Goal: Task Accomplishment & Management: Use online tool/utility

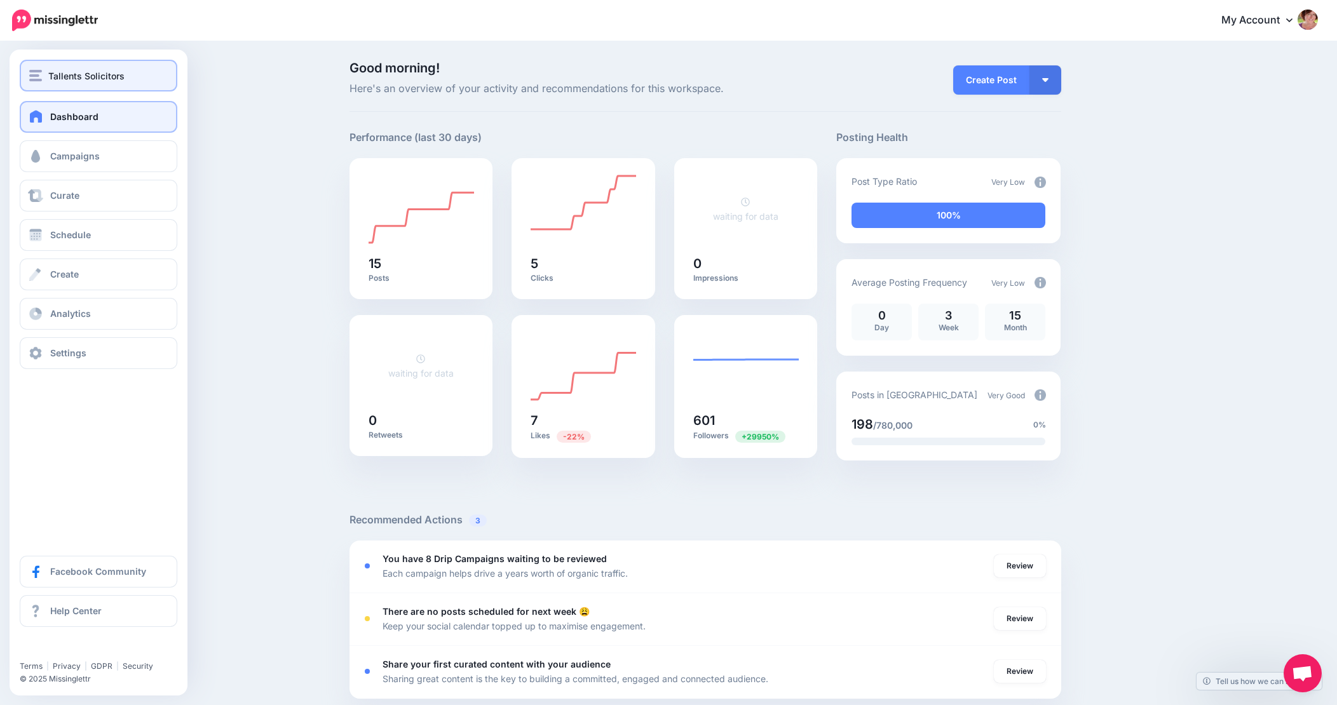
click at [111, 74] on span "Tallents Solicitors" at bounding box center [86, 76] width 76 height 15
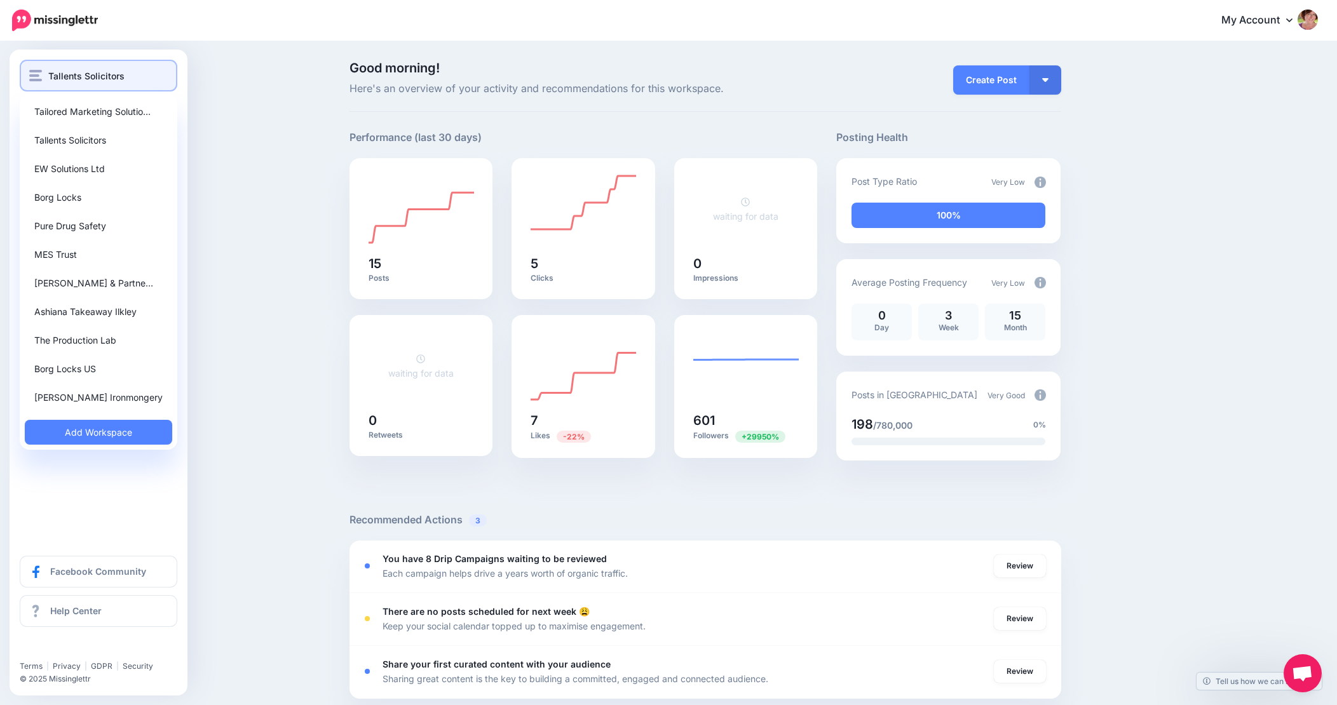
scroll to position [1, 9]
click at [107, 74] on span "Tallents Solicitors" at bounding box center [86, 76] width 76 height 15
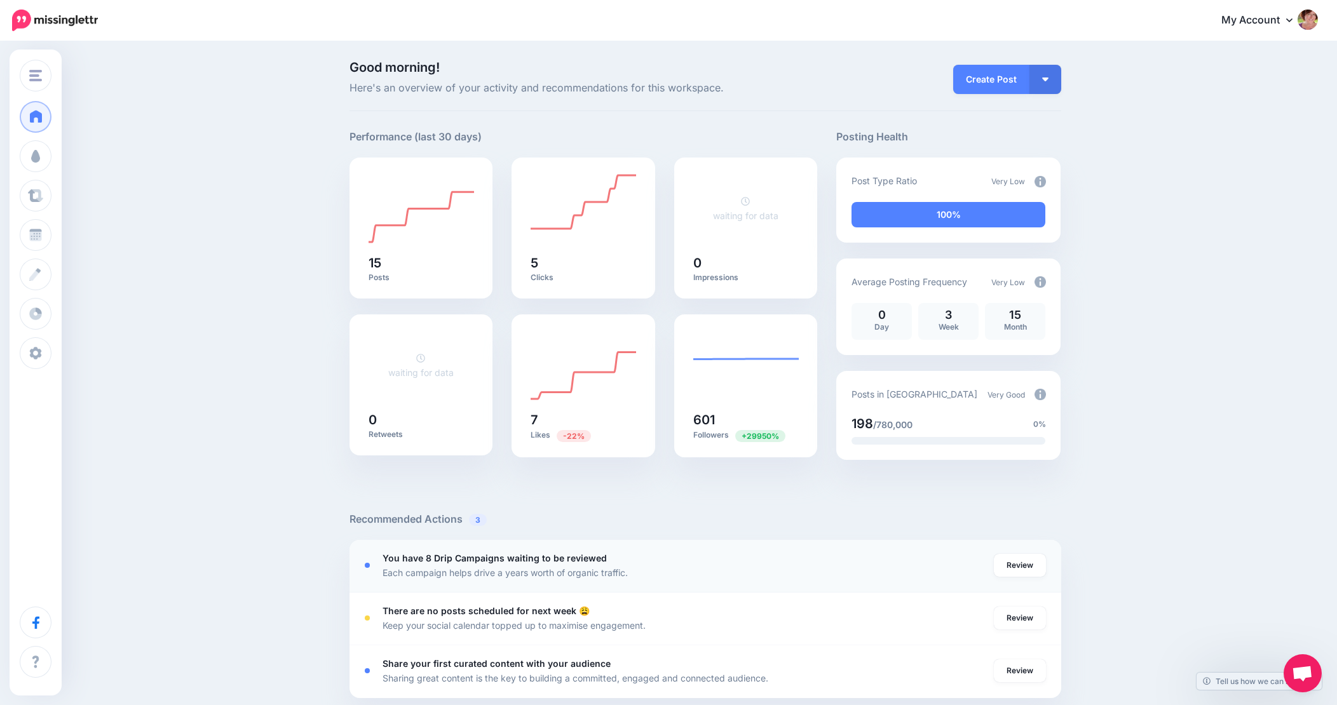
click at [504, 561] on b "You have 8 Drip Campaigns waiting to be reviewed" at bounding box center [495, 558] width 224 height 11
click at [1019, 568] on link "Review" at bounding box center [1020, 565] width 52 height 23
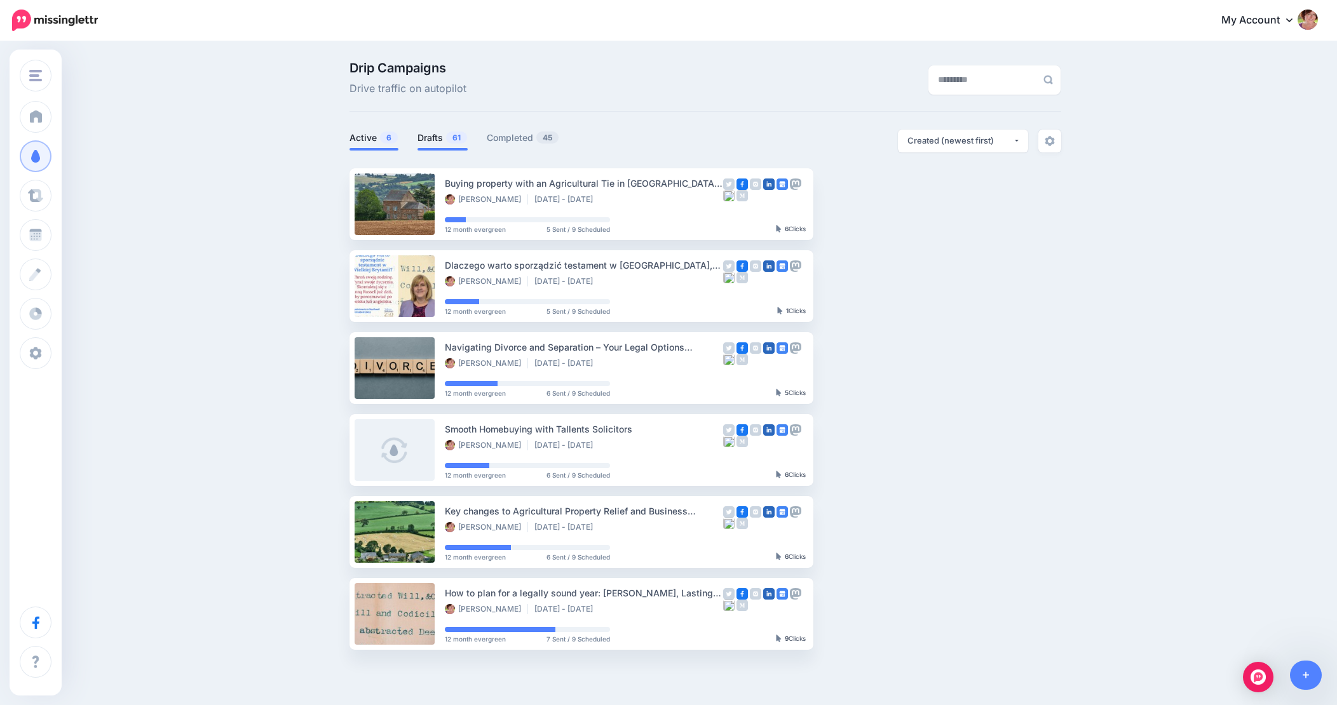
click at [437, 140] on link "Drafts 61" at bounding box center [443, 137] width 50 height 15
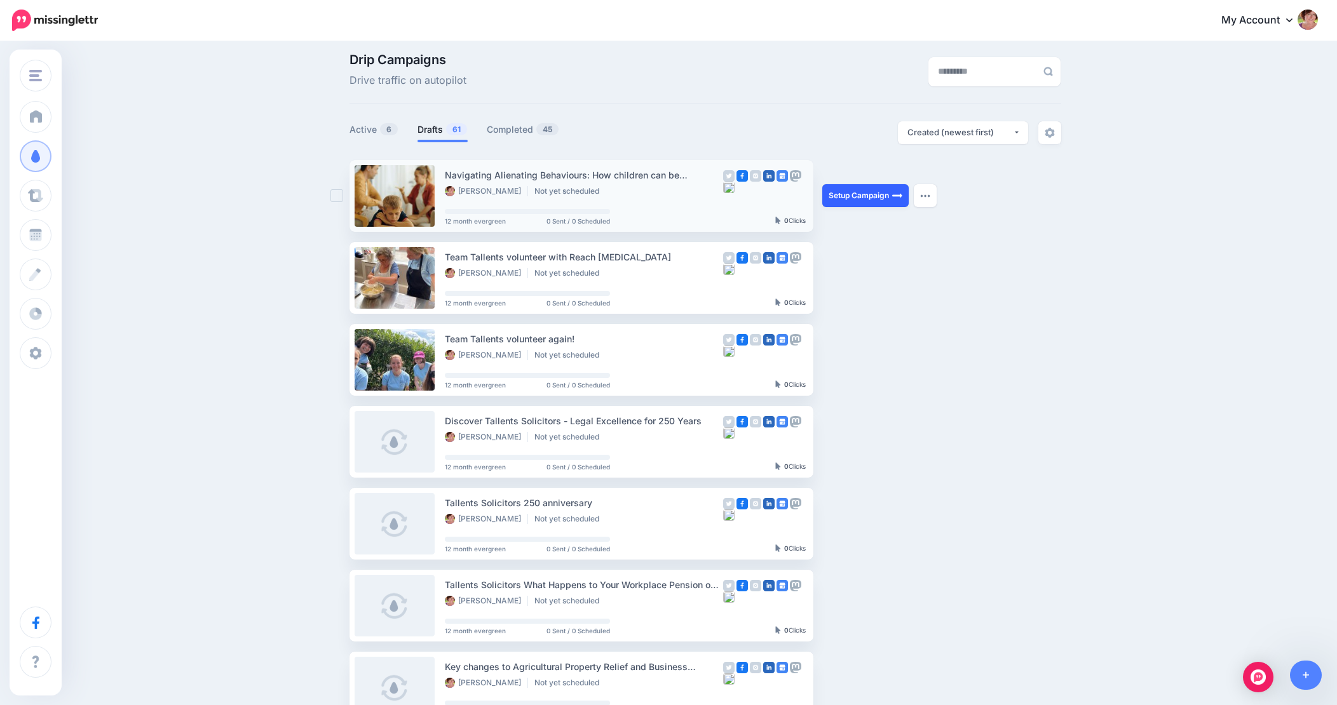
scroll to position [7, 10]
click at [852, 196] on link "Setup Campaign" at bounding box center [865, 197] width 86 height 23
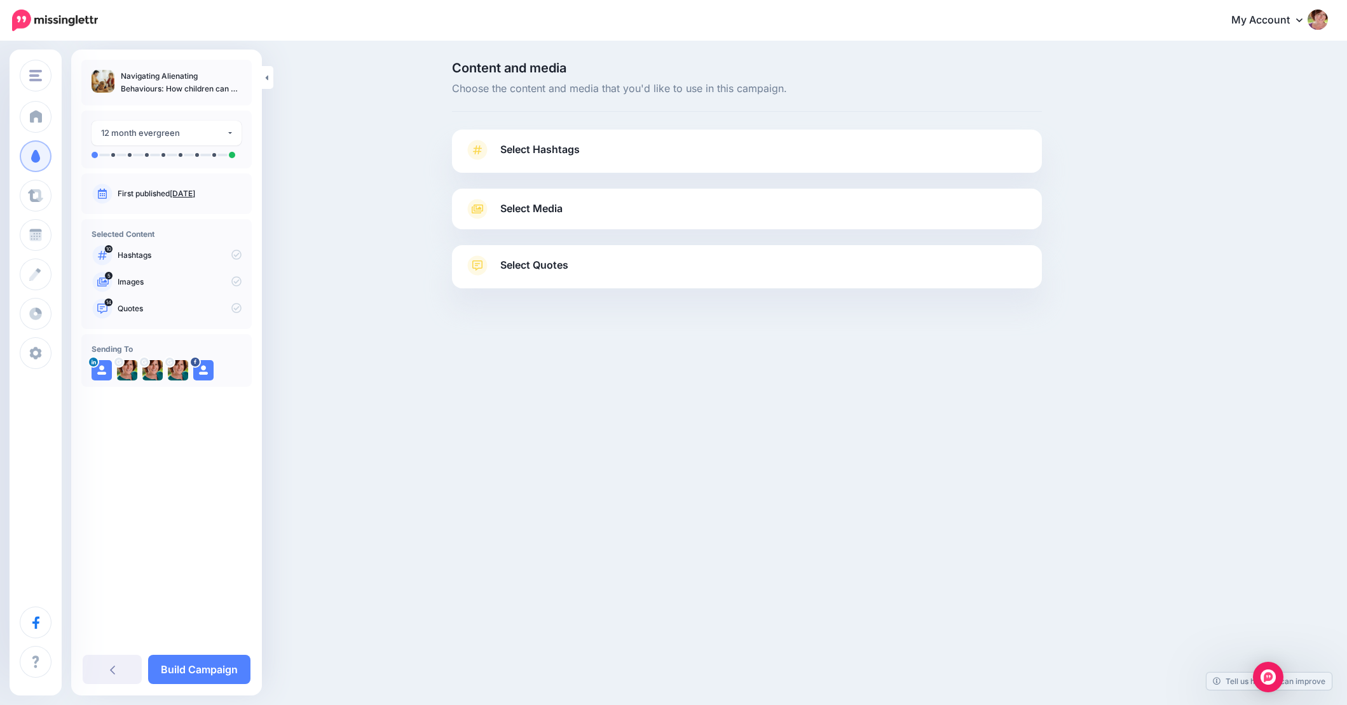
click at [558, 147] on span "Select Hashtags" at bounding box center [539, 149] width 79 height 17
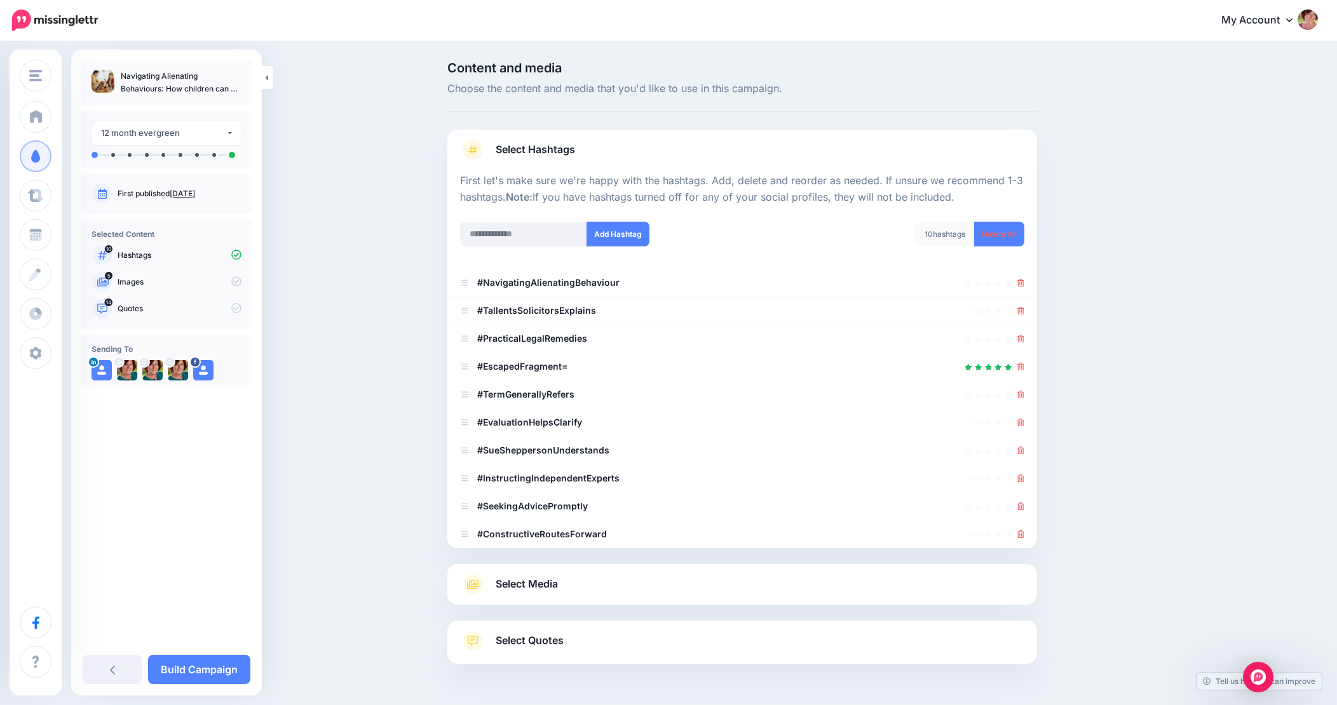
scroll to position [0, 3]
click at [1021, 367] on icon at bounding box center [1021, 367] width 7 height 8
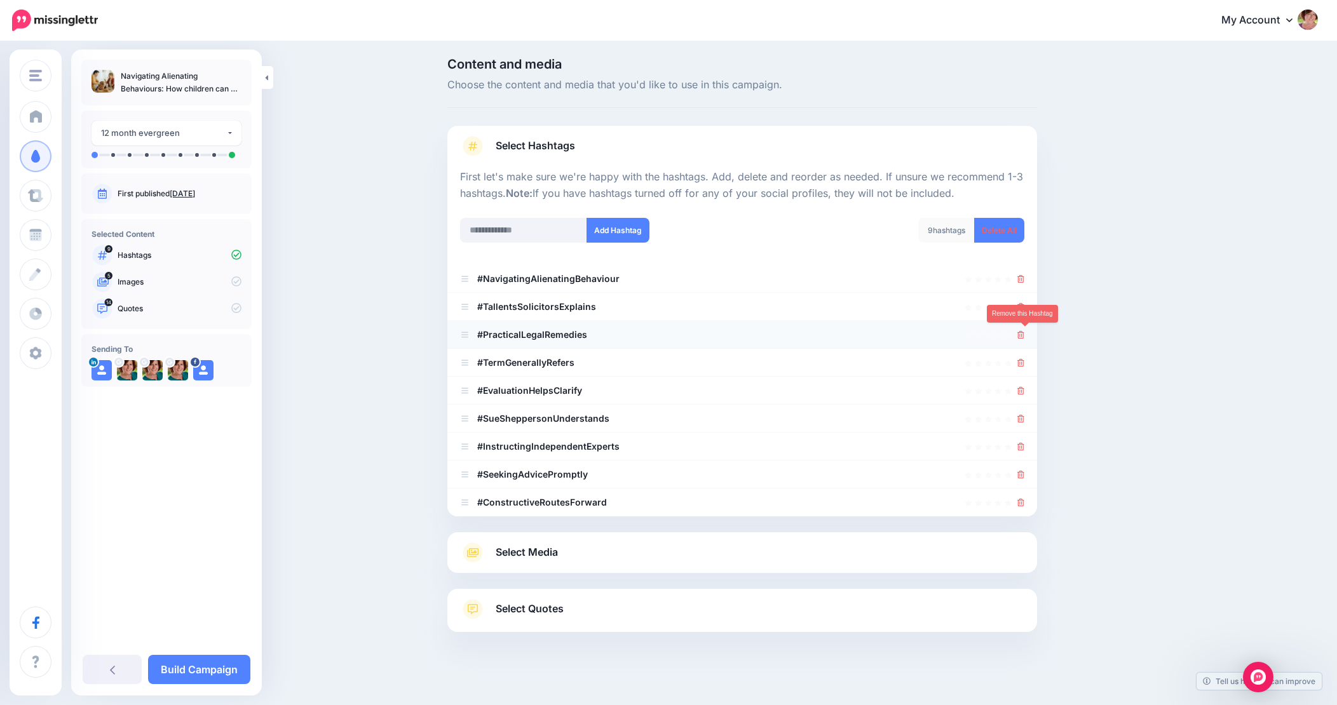
click at [1018, 335] on icon at bounding box center [1021, 335] width 7 height 8
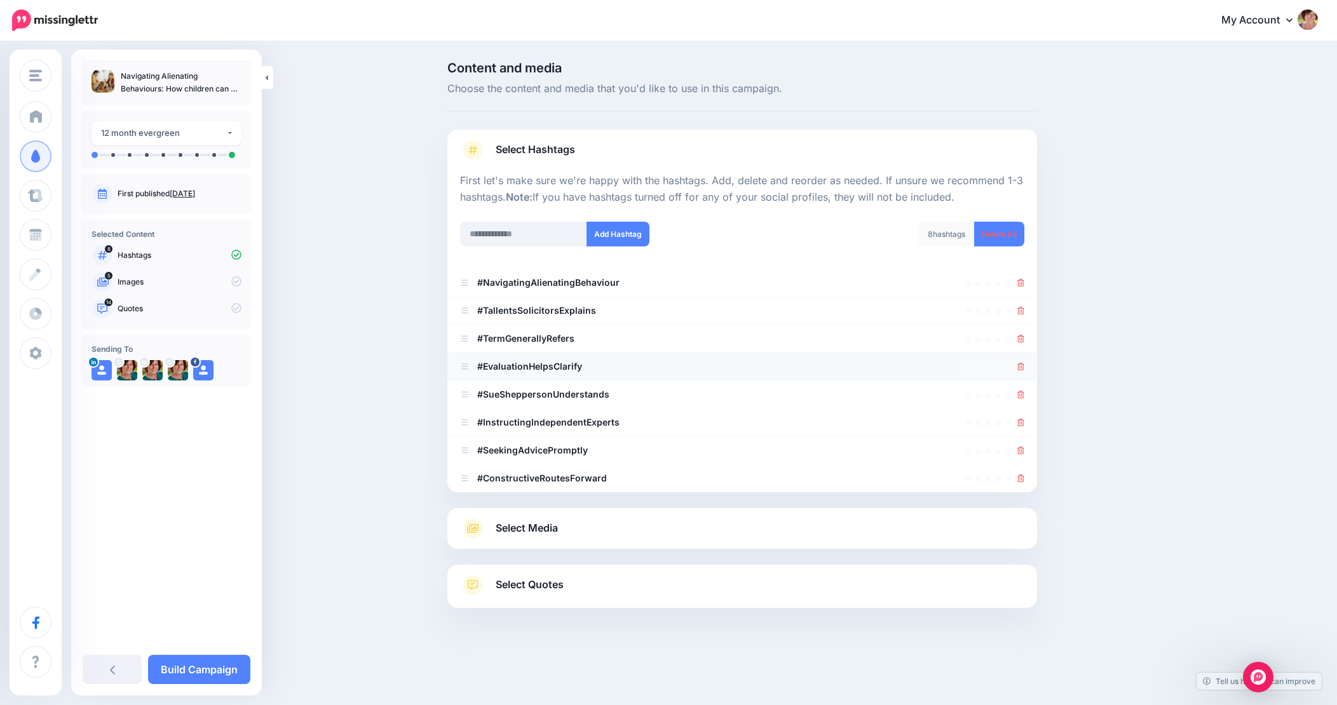
scroll to position [0, 10]
click at [1018, 391] on icon at bounding box center [1021, 395] width 7 height 8
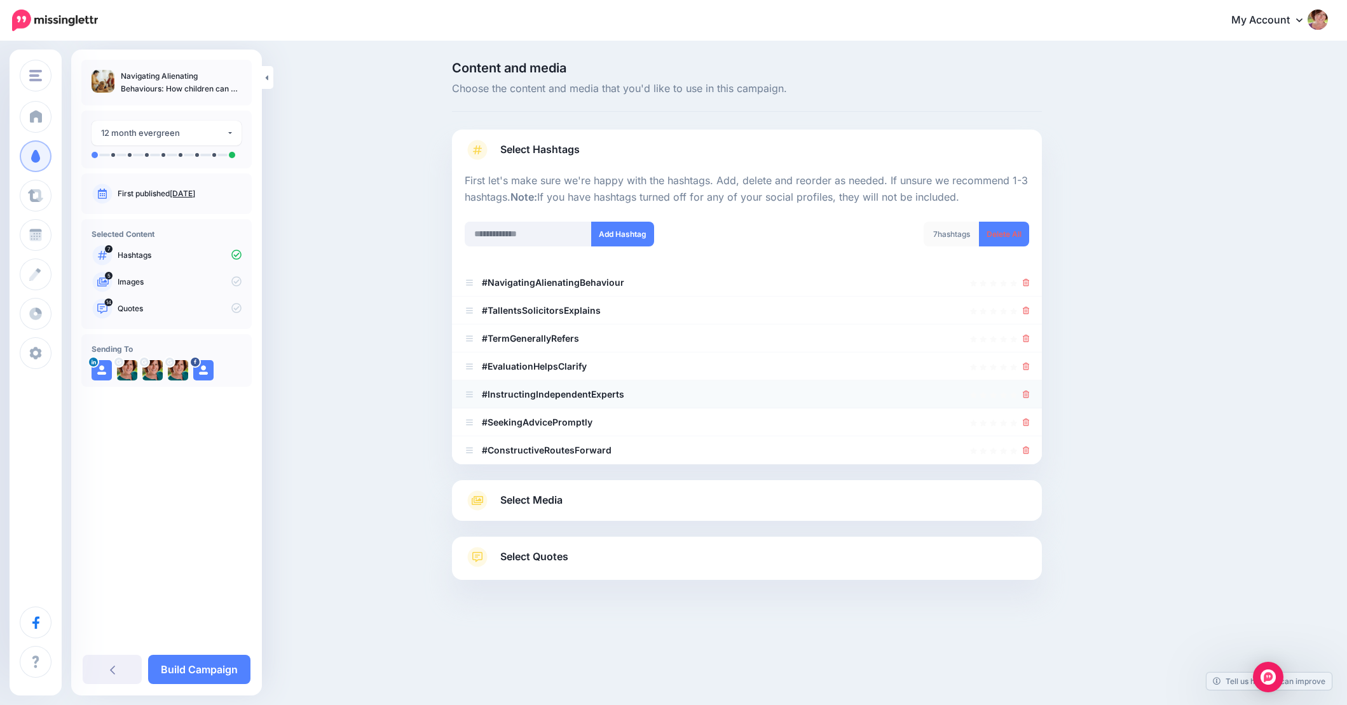
scroll to position [0, 0]
click at [1025, 392] on icon at bounding box center [1026, 395] width 7 height 8
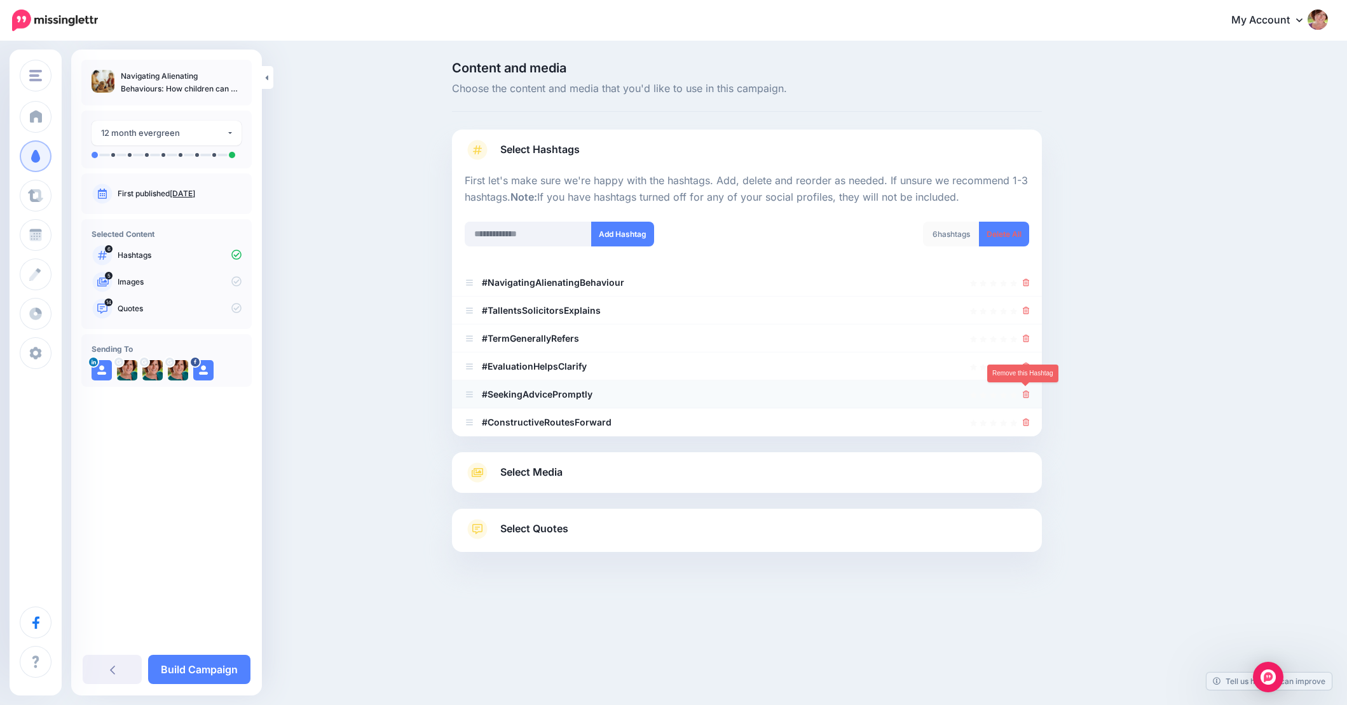
click at [1025, 392] on icon at bounding box center [1026, 395] width 7 height 8
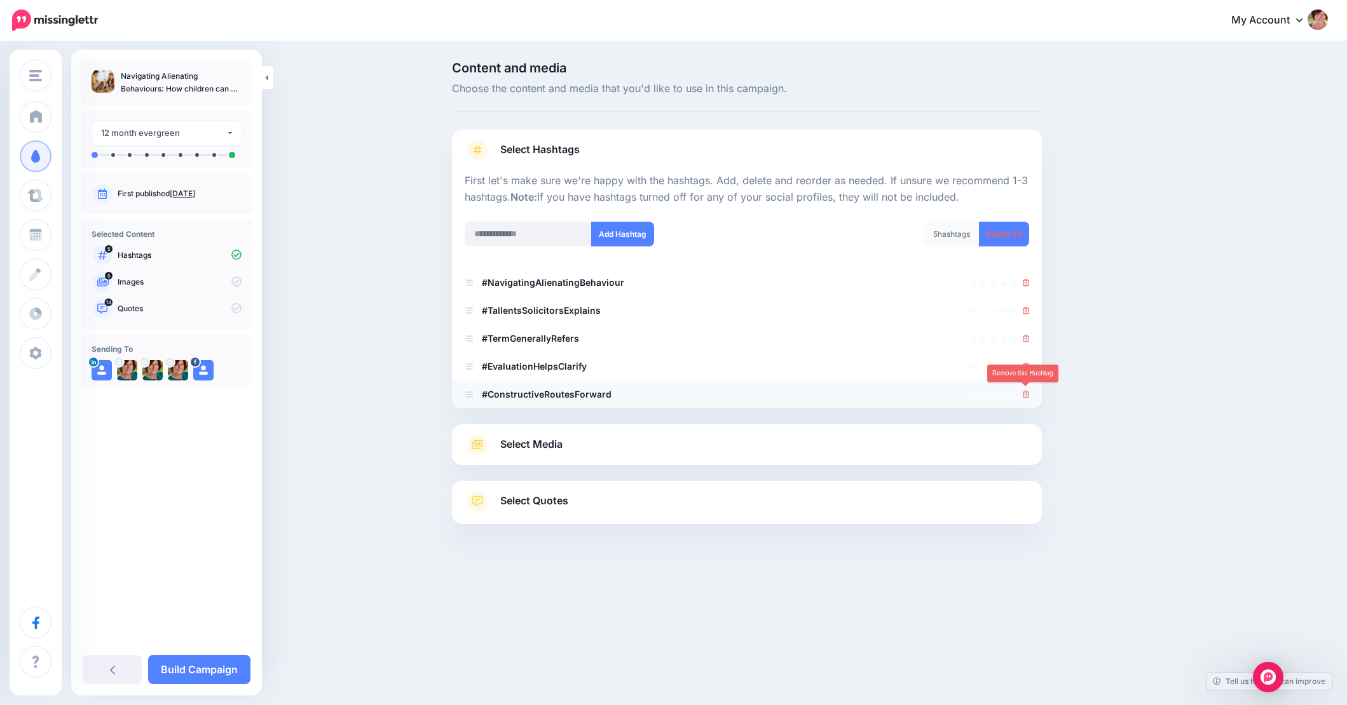
click at [1025, 392] on icon at bounding box center [1026, 395] width 7 height 8
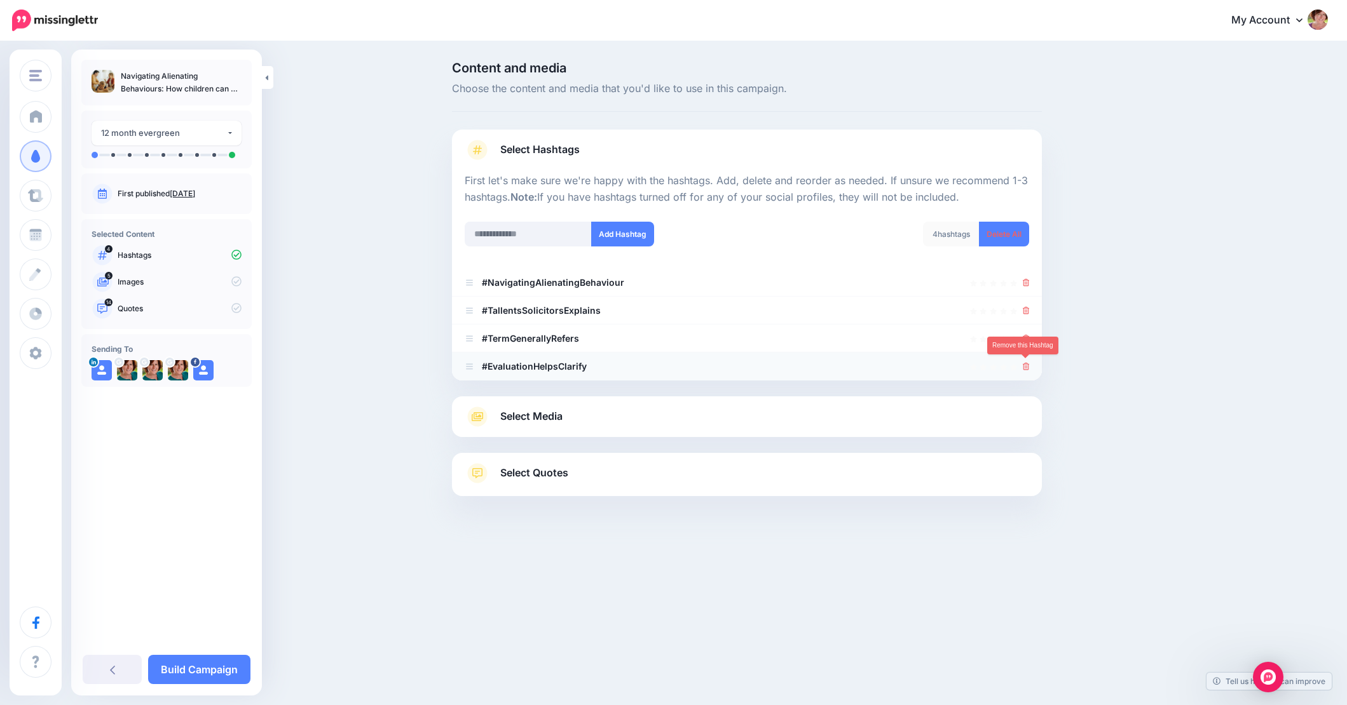
click at [1025, 364] on icon at bounding box center [1026, 367] width 7 height 8
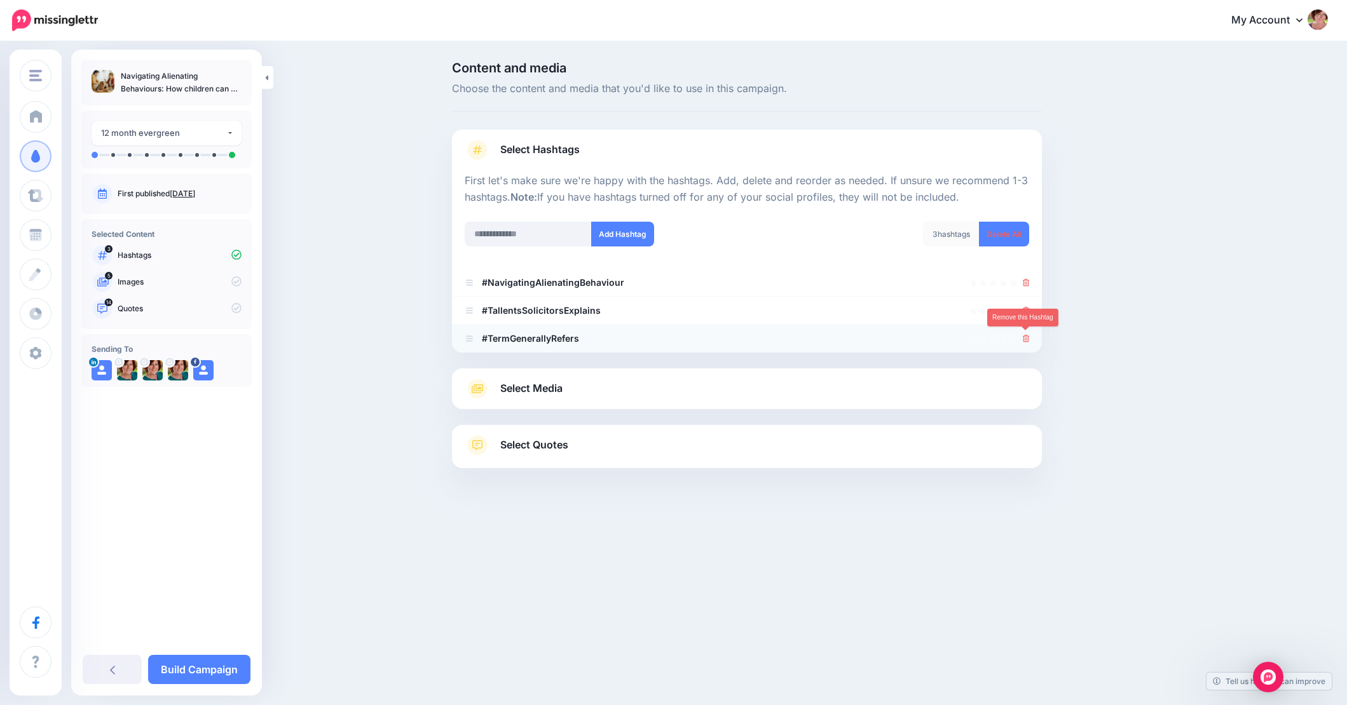
click at [1028, 337] on icon at bounding box center [1026, 339] width 7 height 8
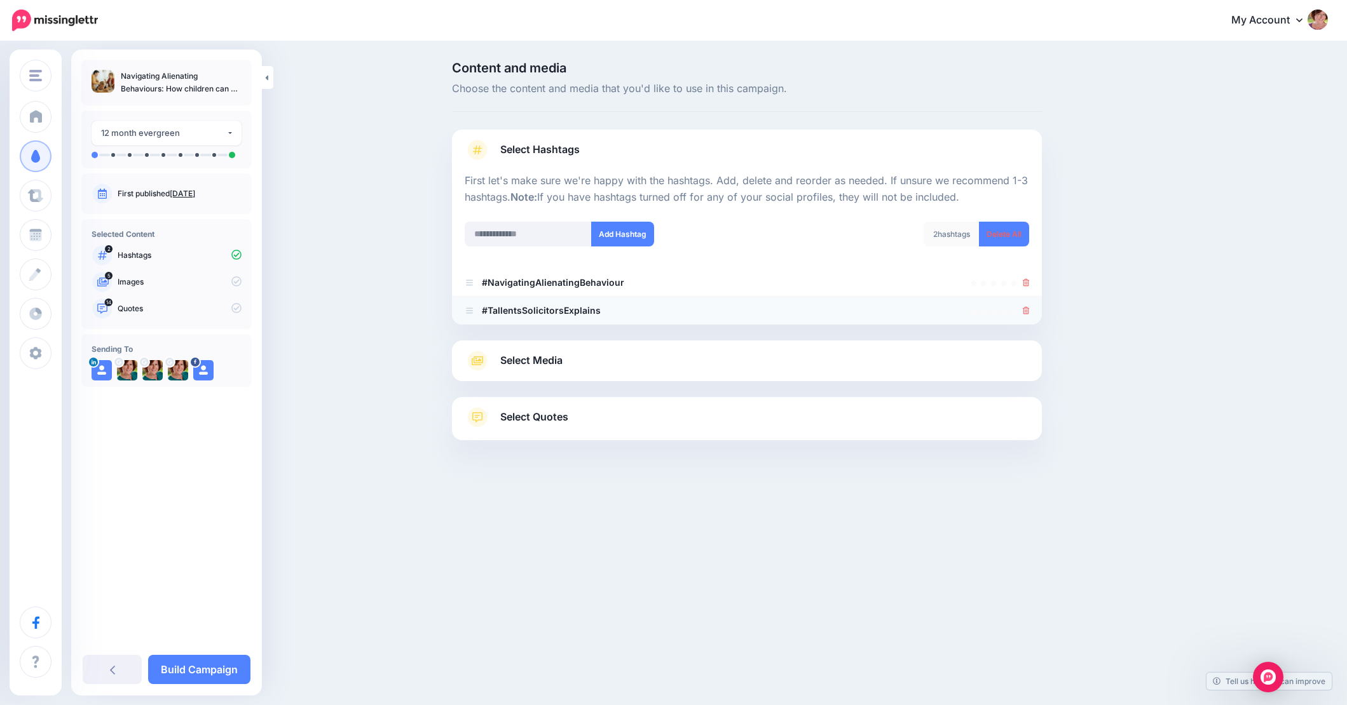
click at [1028, 310] on icon at bounding box center [1026, 311] width 7 height 8
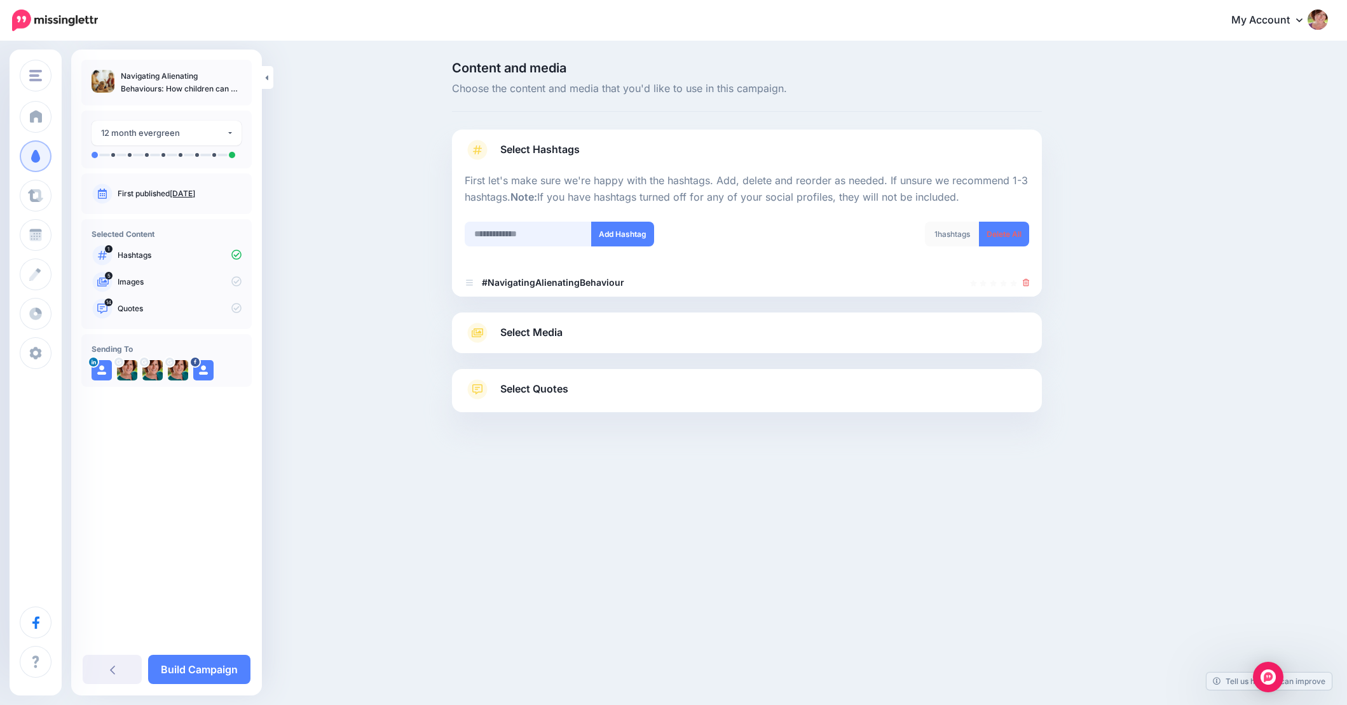
click at [561, 230] on input "text" at bounding box center [528, 234] width 127 height 25
type input "*"
type input "**********"
click at [631, 235] on button "Add Hashtag" at bounding box center [622, 234] width 63 height 25
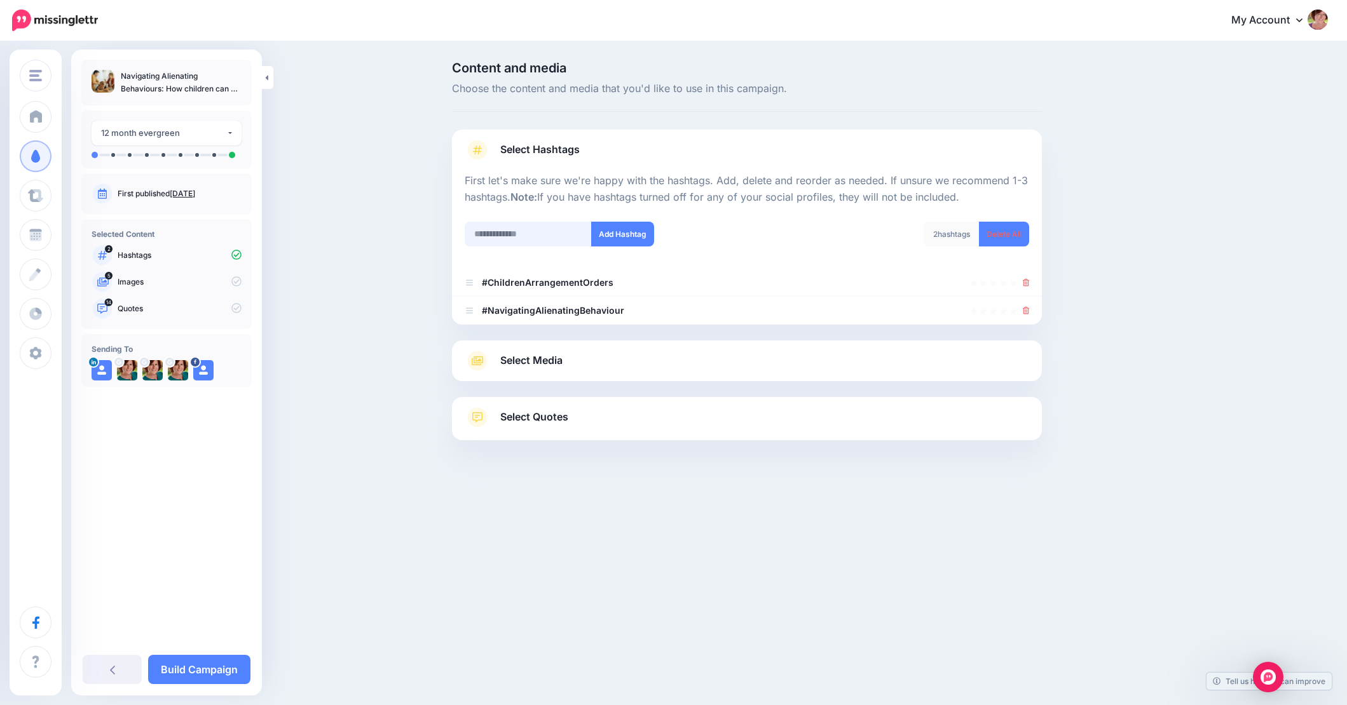
click at [554, 233] on input "text" at bounding box center [528, 234] width 127 height 25
type input "**********"
click at [617, 238] on button "Add Hashtag" at bounding box center [622, 234] width 63 height 25
click at [540, 361] on span "Select Media" at bounding box center [531, 360] width 62 height 17
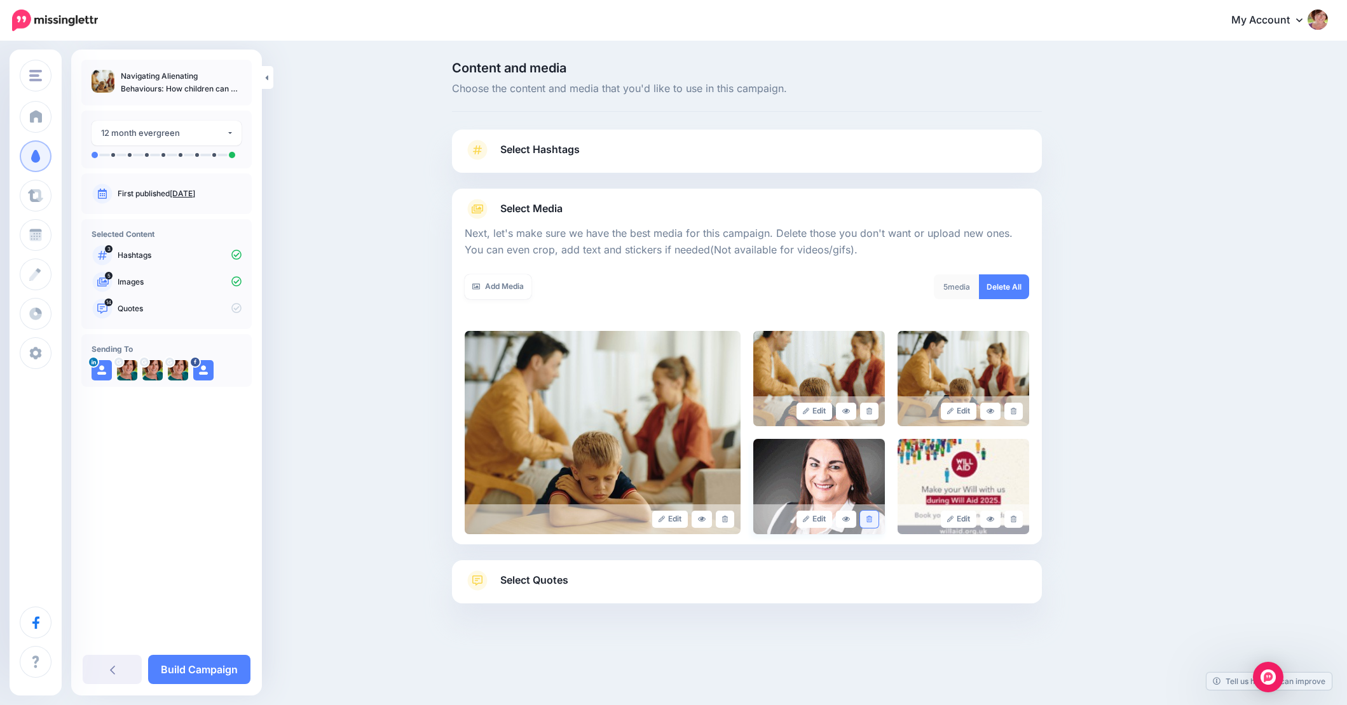
click at [869, 519] on icon at bounding box center [869, 519] width 6 height 7
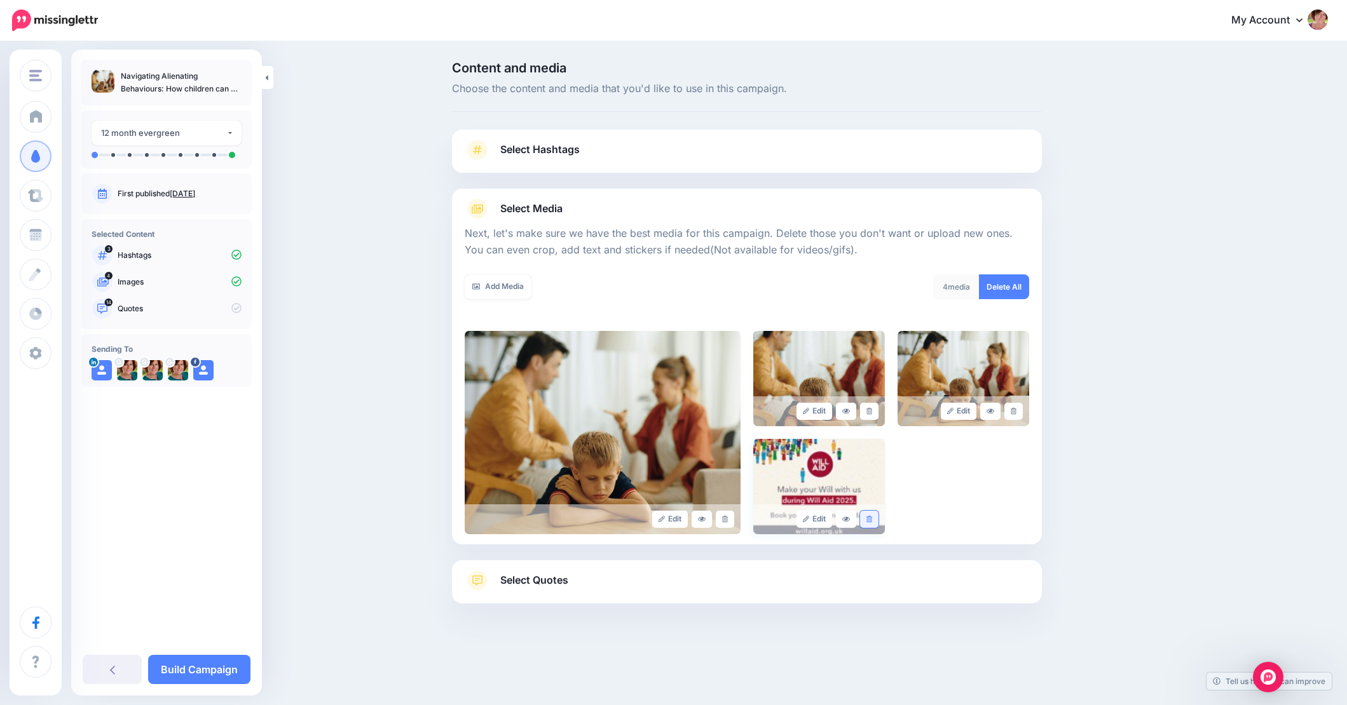
click at [870, 519] on icon at bounding box center [869, 519] width 6 height 7
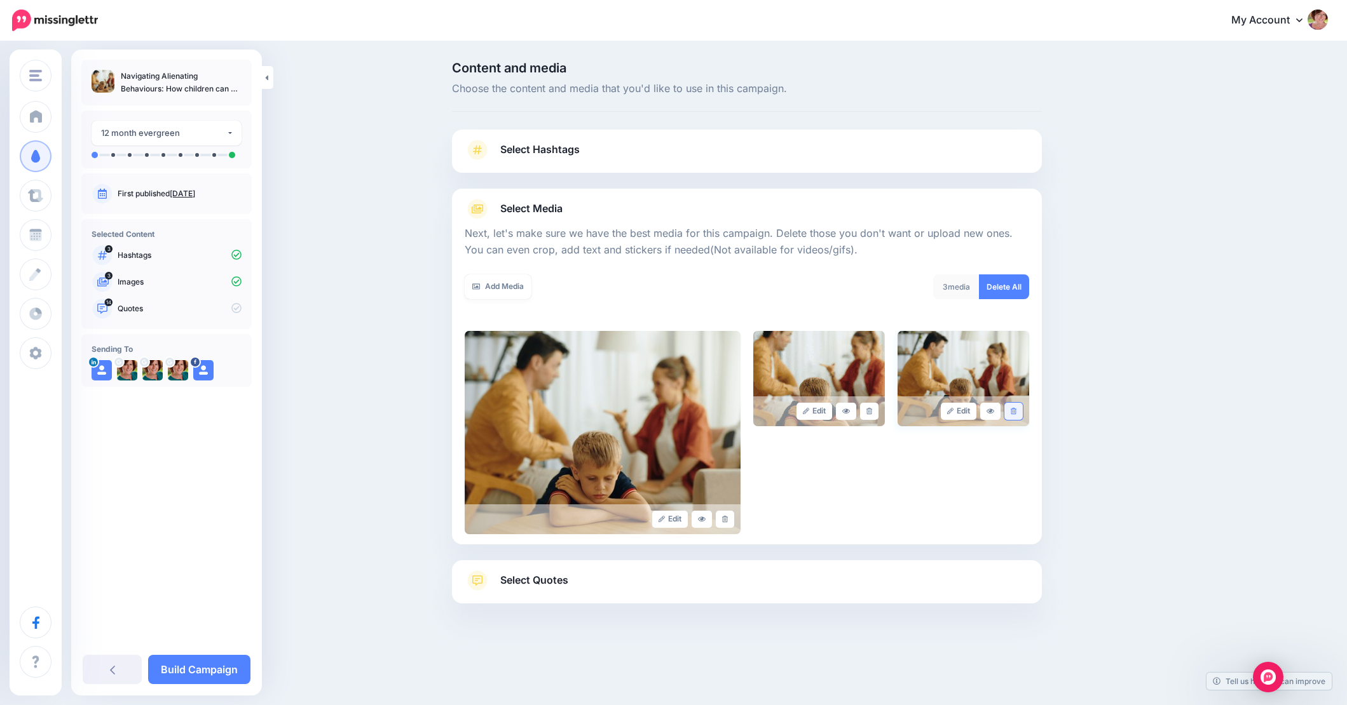
click at [1016, 412] on icon at bounding box center [1014, 411] width 6 height 7
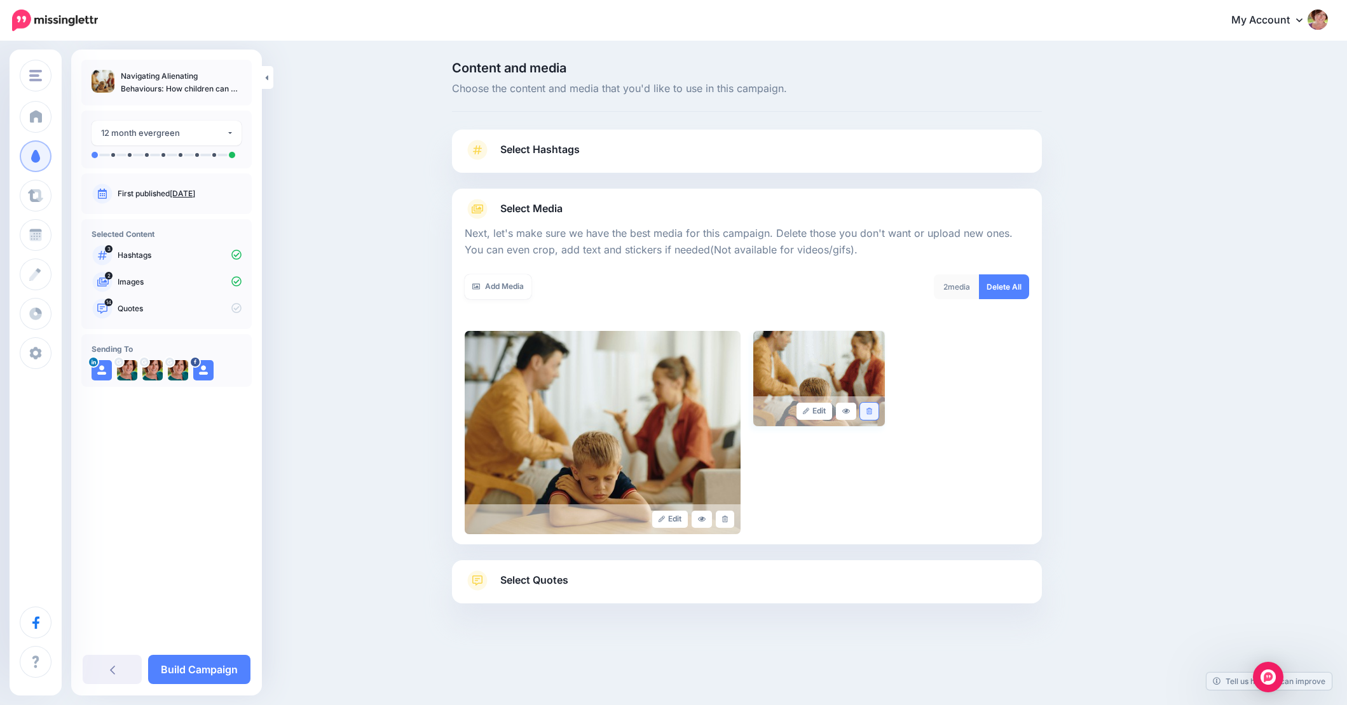
click at [872, 411] on icon at bounding box center [869, 411] width 6 height 7
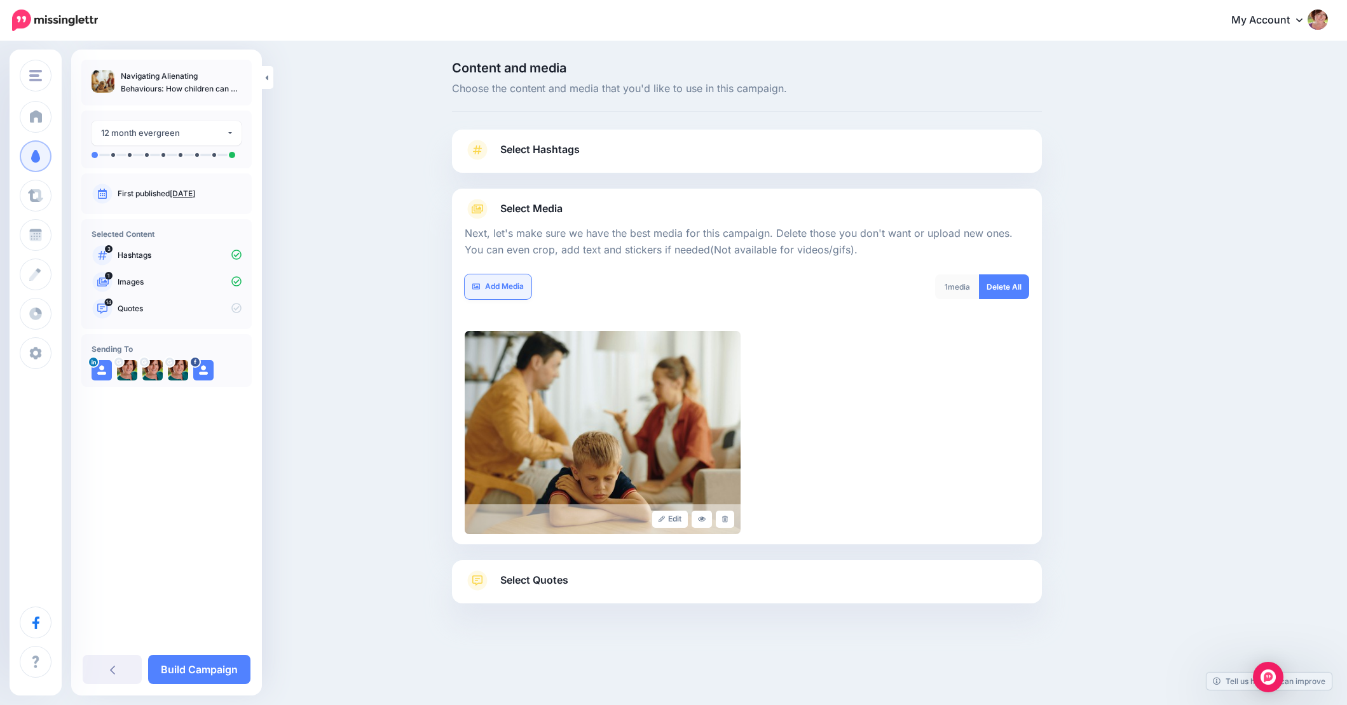
click at [497, 283] on link "Add Media" at bounding box center [498, 287] width 67 height 25
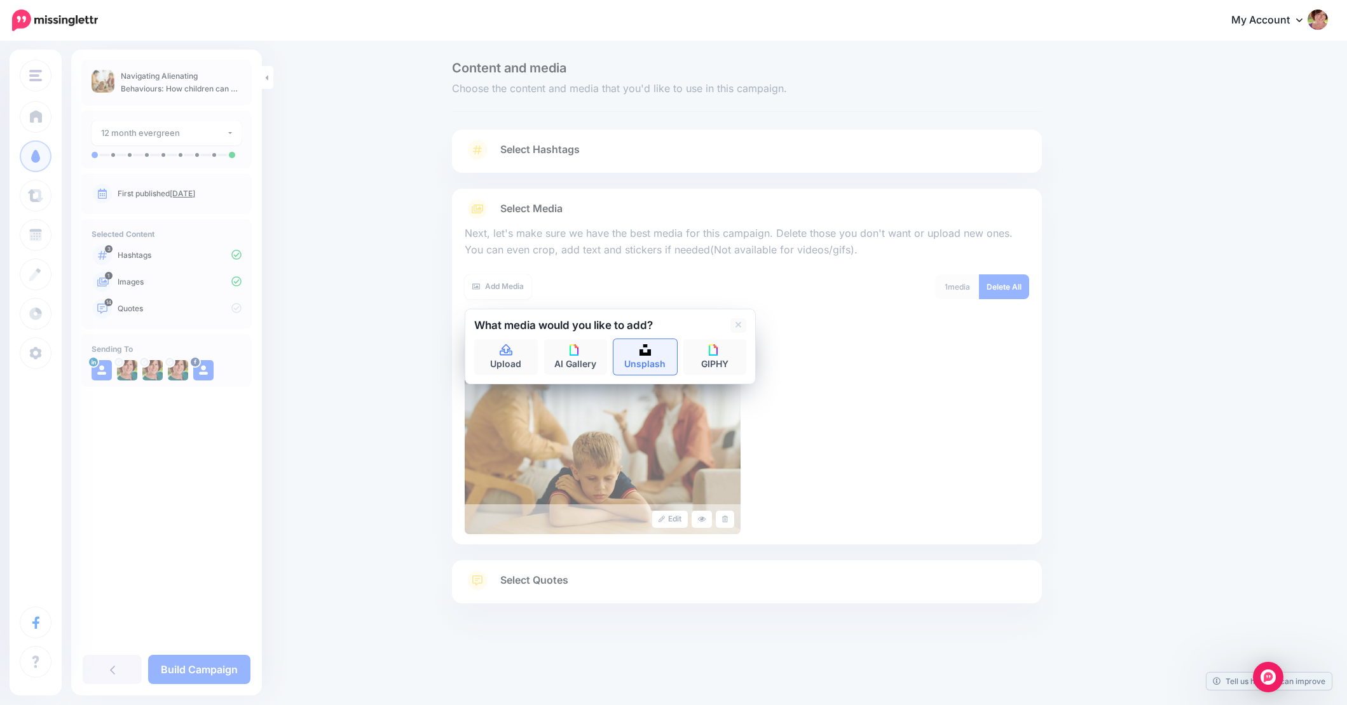
click at [657, 354] on link "Unsplash" at bounding box center [645, 357] width 64 height 36
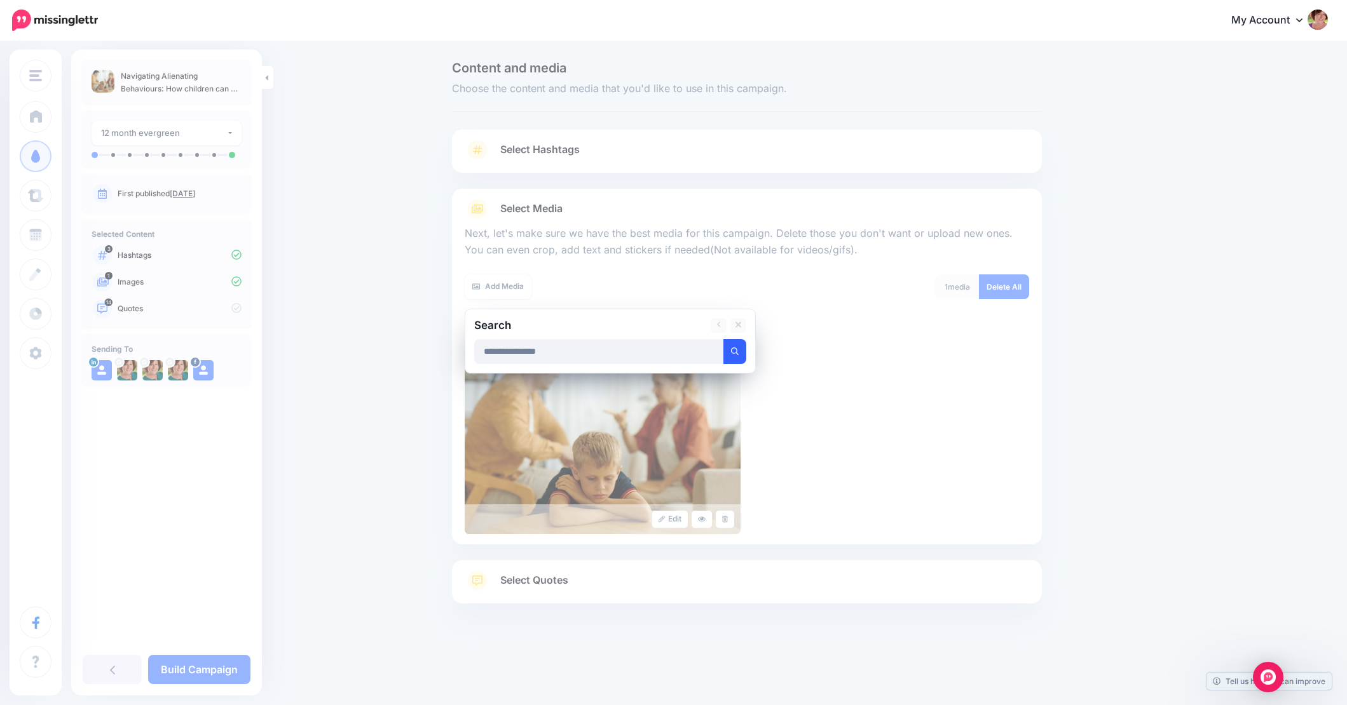
click at [735, 353] on icon "submit" at bounding box center [735, 352] width 8 height 8
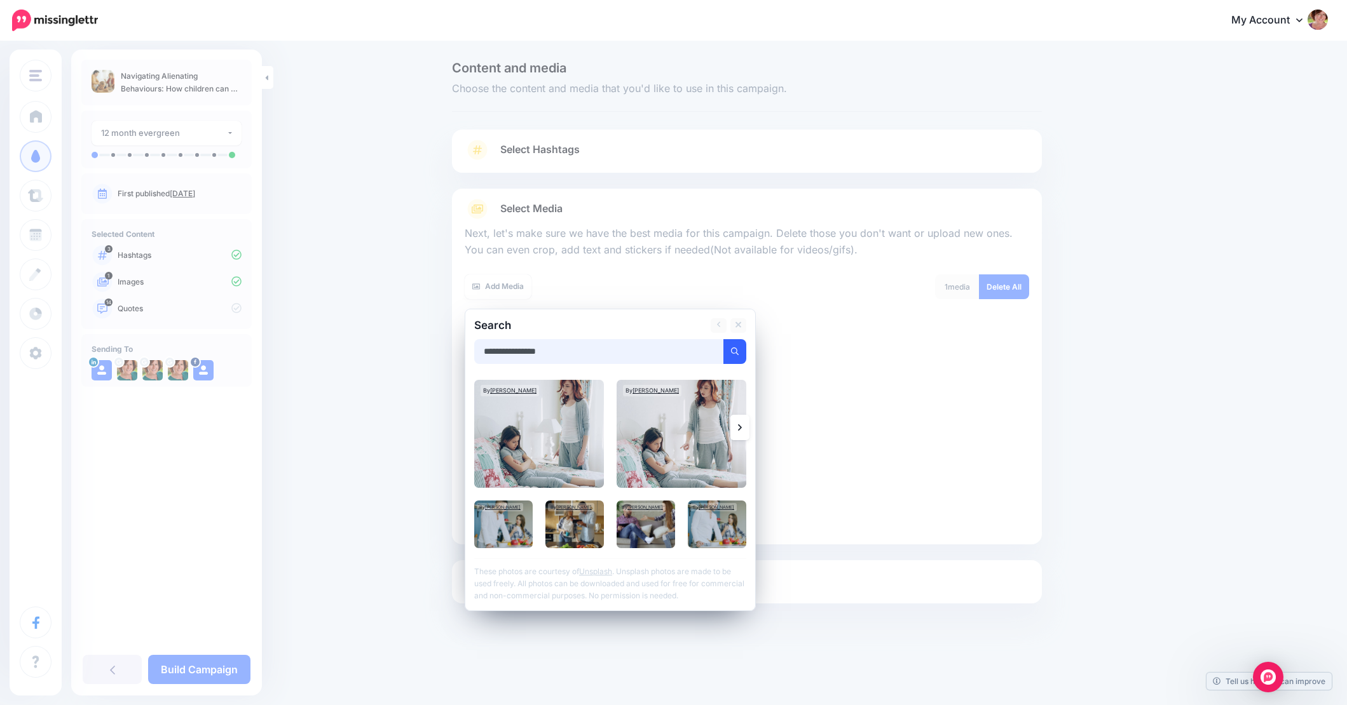
drag, startPoint x: 611, startPoint y: 353, endPoint x: 437, endPoint y: 347, distance: 174.9
click at [437, 347] on div "Content and media Choose the content and media that you'd like to use in this c…" at bounding box center [673, 365] width 1347 height 644
click at [736, 350] on icon "submit" at bounding box center [735, 352] width 8 height 8
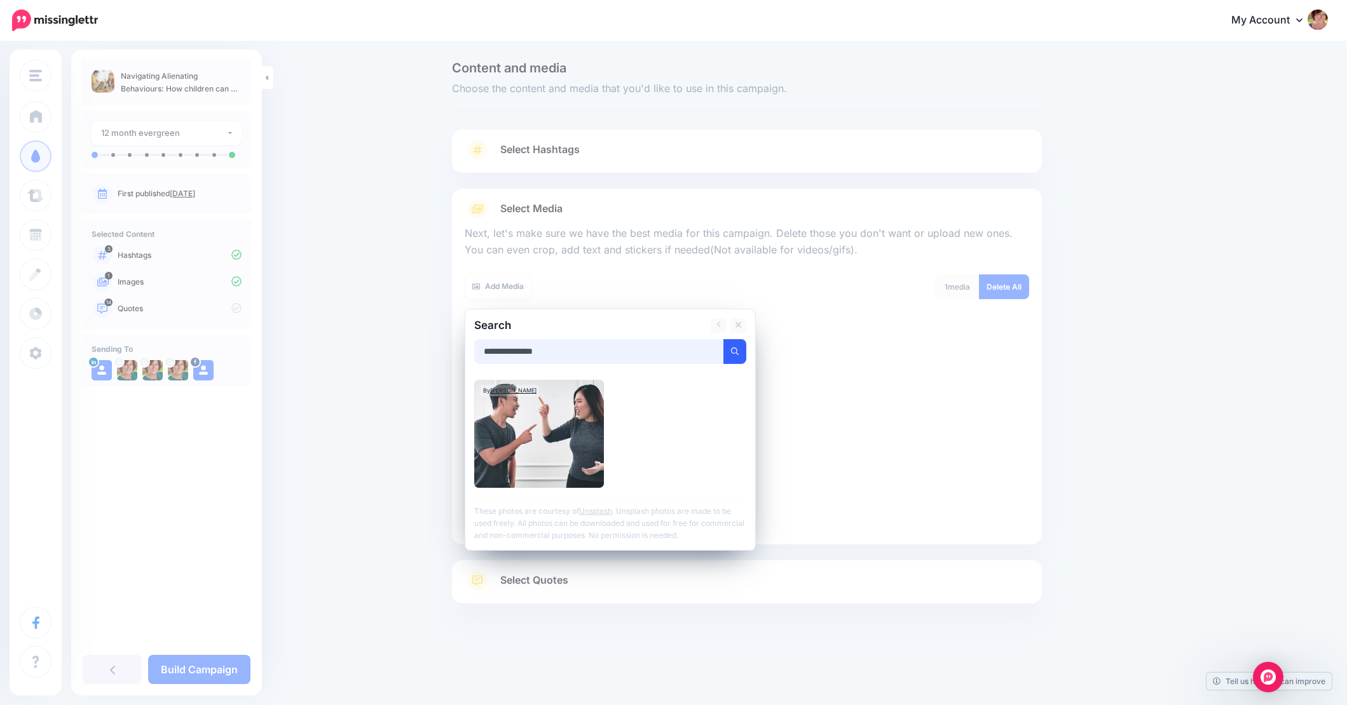
drag, startPoint x: 588, startPoint y: 353, endPoint x: 417, endPoint y: 344, distance: 171.2
click at [417, 344] on div "Content and media Choose the content and media that you'd like to use in this c…" at bounding box center [673, 365] width 1347 height 644
type input "*******"
click at [735, 350] on button "submit" at bounding box center [734, 351] width 23 height 25
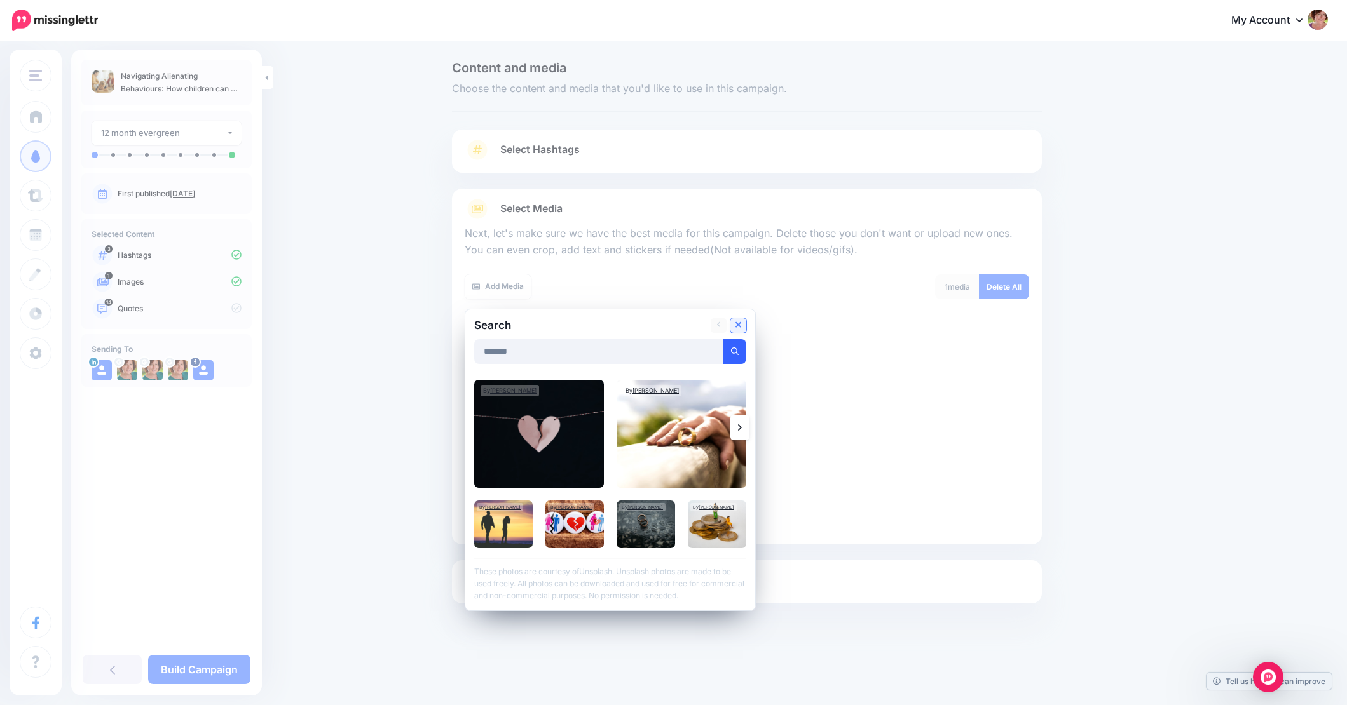
click at [737, 325] on icon at bounding box center [738, 325] width 6 height 10
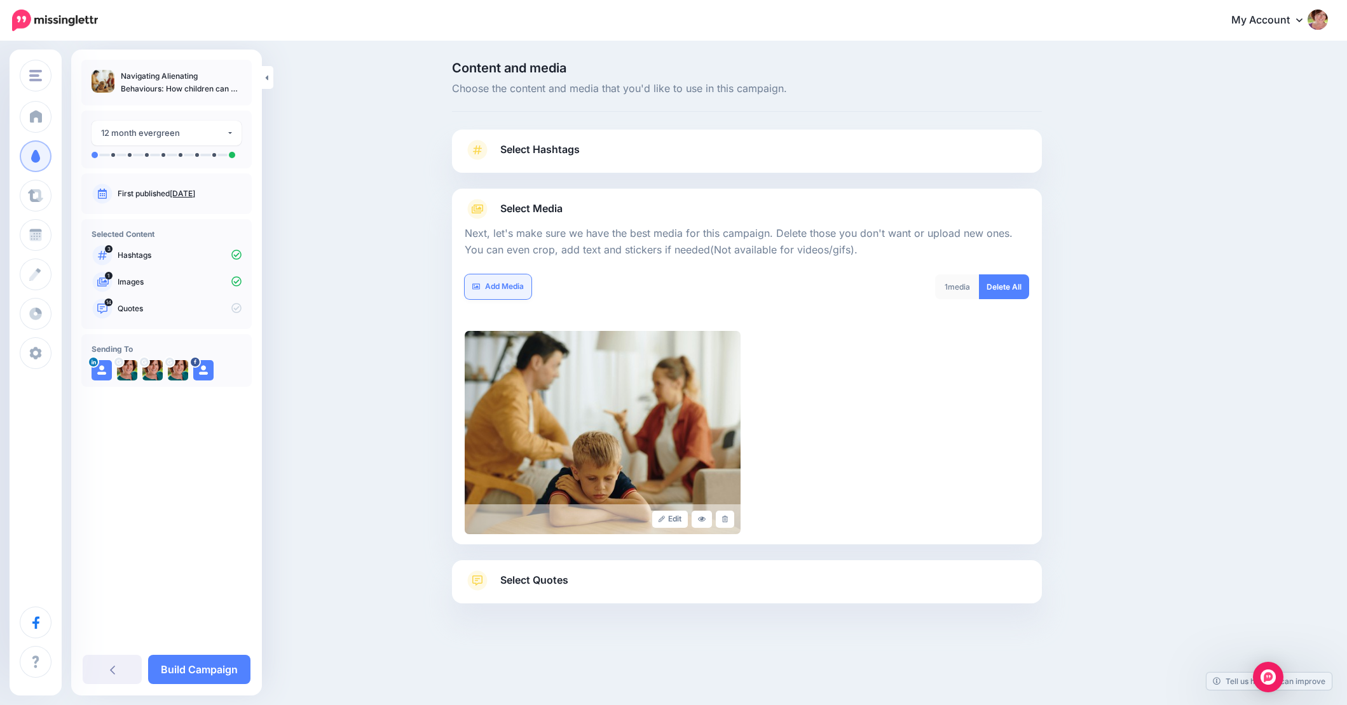
click at [497, 283] on link "Add Media" at bounding box center [498, 287] width 67 height 25
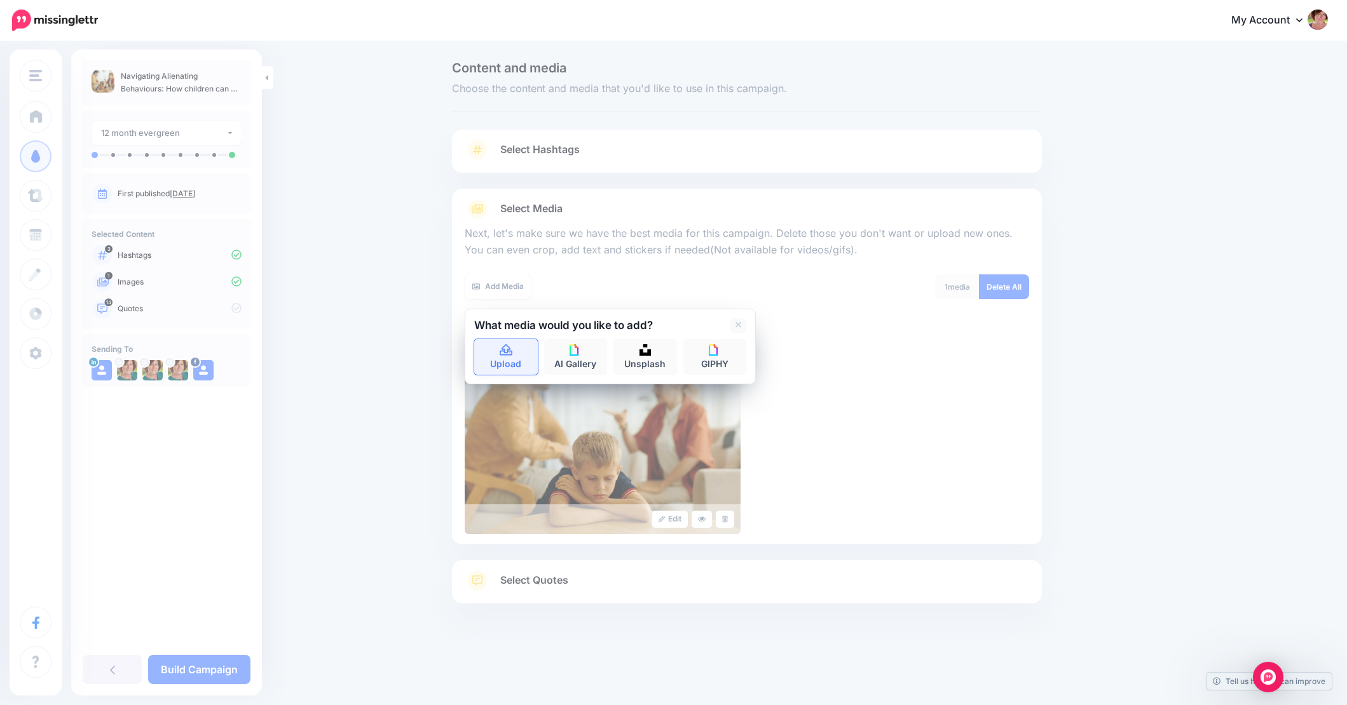
click at [507, 350] on icon at bounding box center [506, 350] width 15 height 11
